Goal: Task Accomplishment & Management: Manage account settings

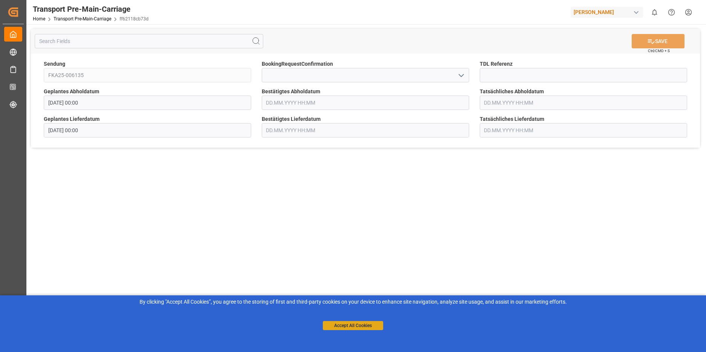
click at [338, 323] on button "Accept All Cookies" at bounding box center [353, 325] width 60 height 9
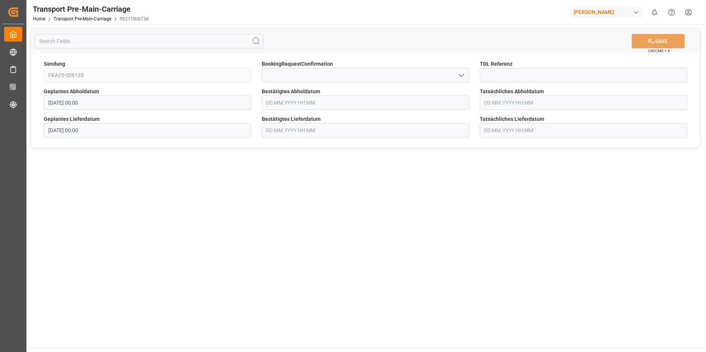
click at [282, 128] on input "text" at bounding box center [366, 130] width 208 height 14
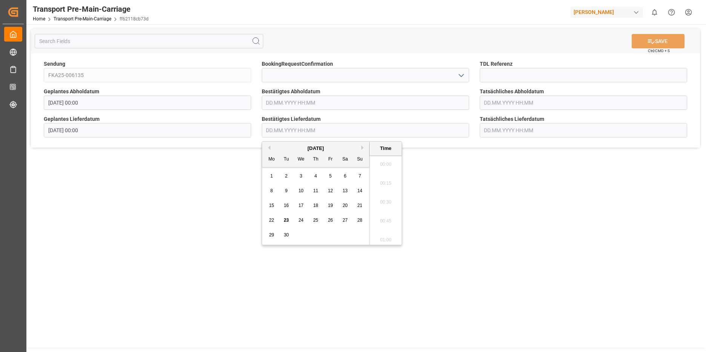
scroll to position [663, 0]
click at [364, 148] on button "Next Month" at bounding box center [364, 147] width 5 height 5
click at [314, 173] on div "2" at bounding box center [315, 176] width 9 height 9
type input "[DATE] 00:00"
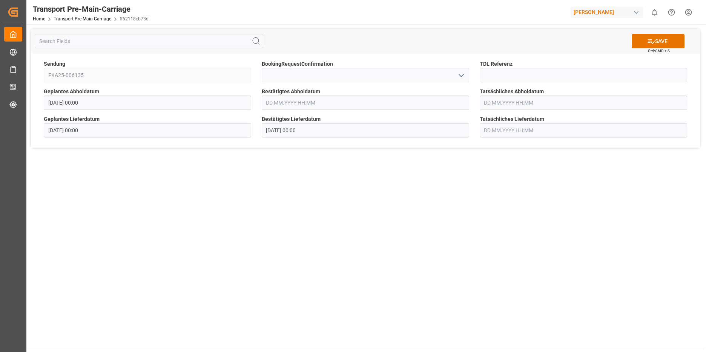
click at [444, 199] on main "SAVE Ctrl/CMD + S Sendung FKA25-006135 BookingRequestConfirmation TDL Referenz …" at bounding box center [365, 185] width 679 height 323
click at [459, 74] on icon "open menu" at bounding box center [461, 75] width 9 height 9
click at [459, 74] on icon "close menu" at bounding box center [461, 75] width 9 height 9
click at [668, 41] on button "SAVE" at bounding box center [658, 41] width 53 height 14
